Goal: Task Accomplishment & Management: Complete application form

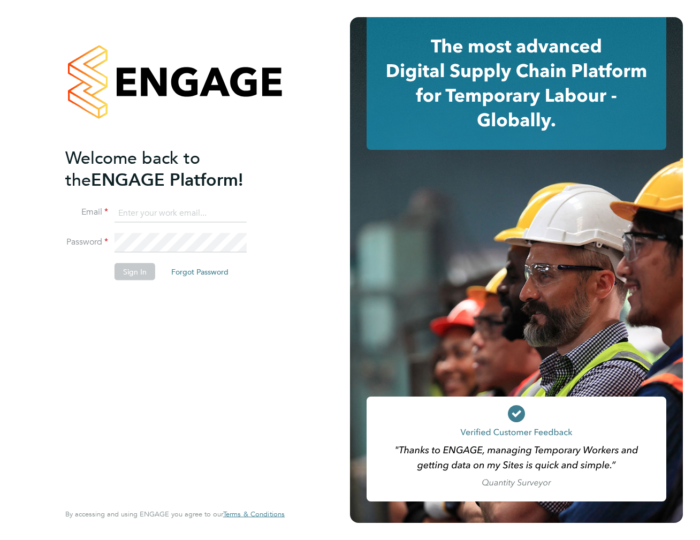
click at [138, 212] on input at bounding box center [181, 212] width 132 height 19
type input "clive.lemmon@datahubconsulting.co.uk"
click at [135, 273] on button "Sign In" at bounding box center [135, 271] width 41 height 17
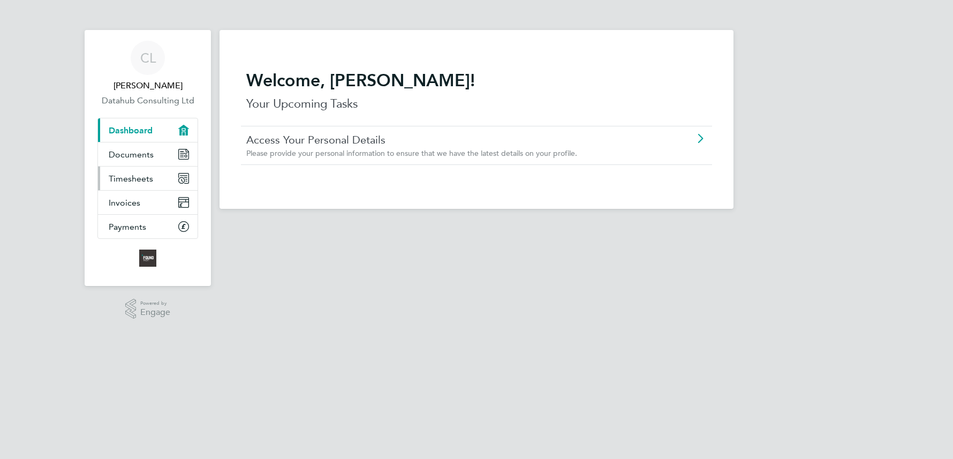
click at [125, 181] on span "Timesheets" at bounding box center [131, 178] width 44 height 10
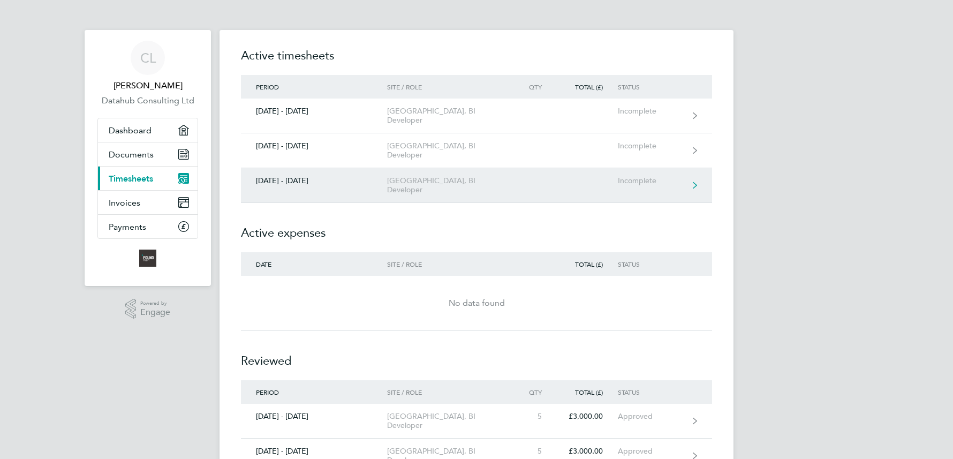
click at [289, 169] on link "[DATE] - [DATE] [GEOGRAPHIC_DATA], BI Developer Incomplete" at bounding box center [476, 185] width 471 height 35
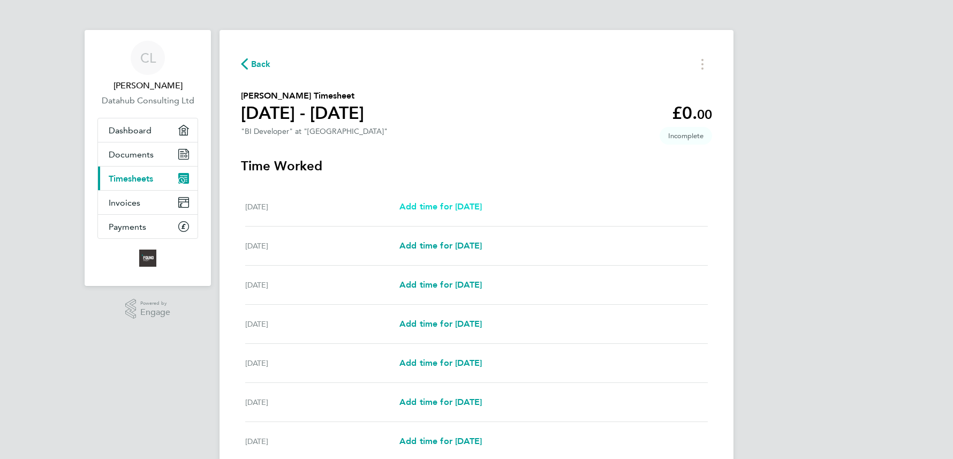
click at [482, 209] on span "Add time for [DATE]" at bounding box center [440, 206] width 82 height 10
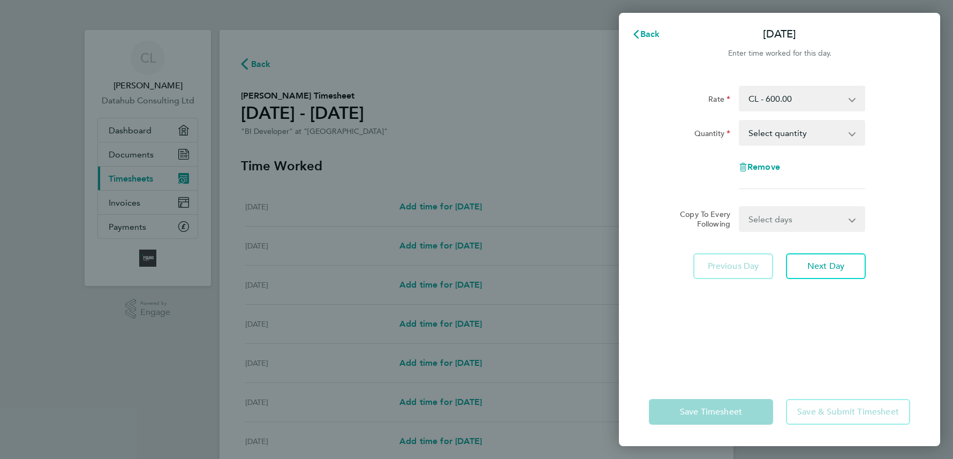
click at [700, 133] on select "Select quantity 0.5 1" at bounding box center [795, 133] width 111 height 24
select select "1"
click at [700, 121] on select "Select quantity 0.5 1" at bounding box center [795, 133] width 111 height 24
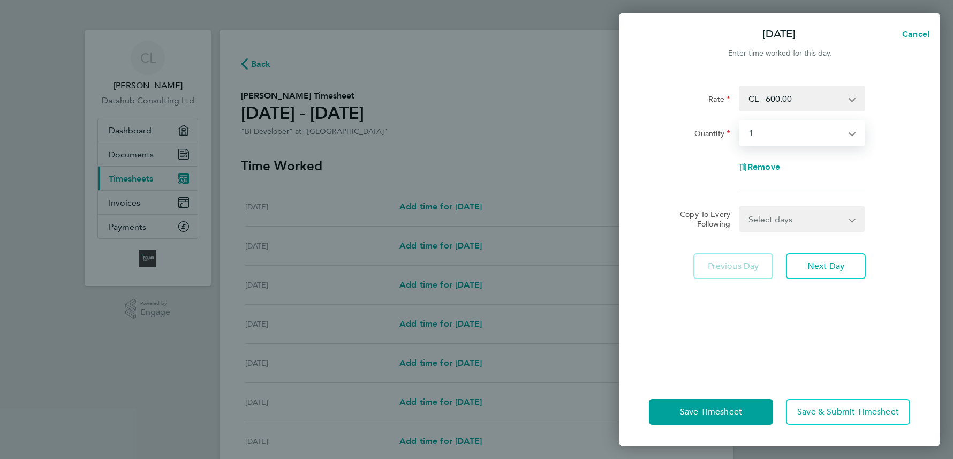
click at [700, 221] on select "Select days Day Weekday (Mon-Fri) Weekend (Sat-Sun) [DATE] [DATE] [DATE] [DATE]…" at bounding box center [796, 219] width 112 height 24
select select "WEEKDAY"
click at [700, 207] on select "Select days Day Weekday (Mon-Fri) Weekend (Sat-Sun) [DATE] [DATE] [DATE] [DATE]…" at bounding box center [796, 219] width 112 height 24
select select "[DATE]"
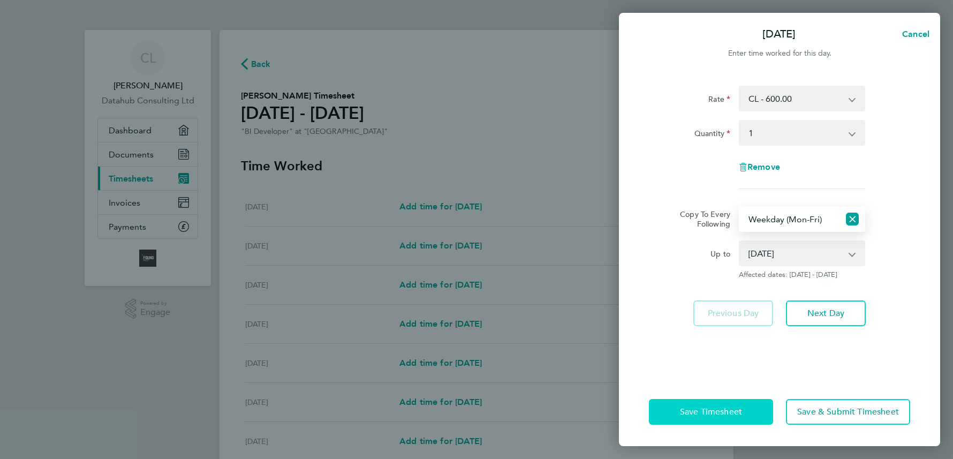
click at [700, 419] on button "Save Timesheet" at bounding box center [711, 412] width 124 height 26
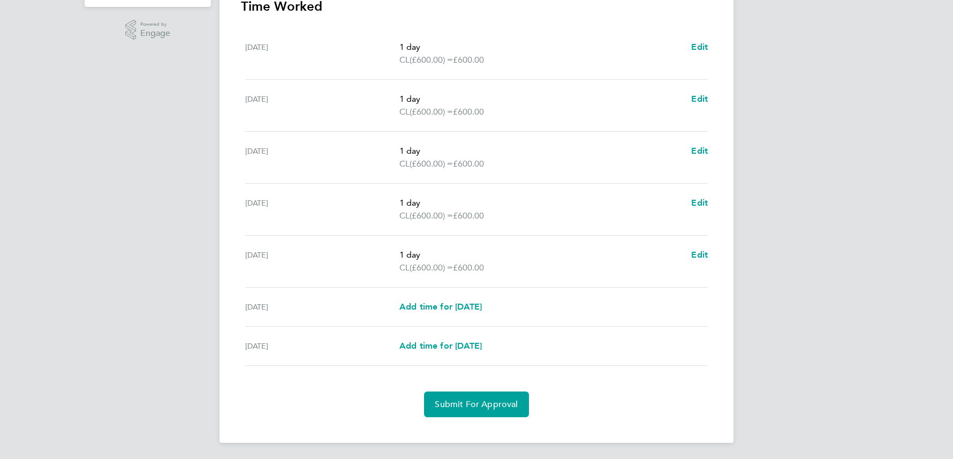
scroll to position [280, 0]
click at [509, 405] on span "Submit For Approval" at bounding box center [476, 403] width 83 height 11
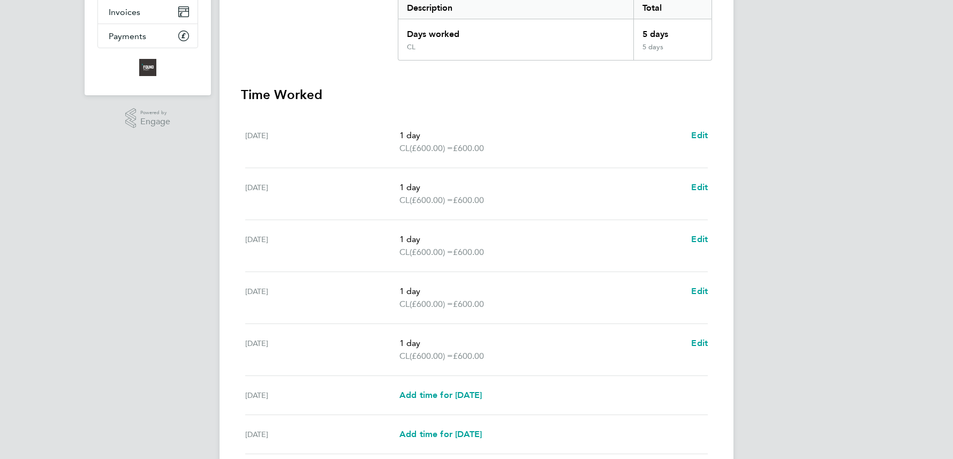
scroll to position [214, 0]
